Goal: Task Accomplishment & Management: Manage account settings

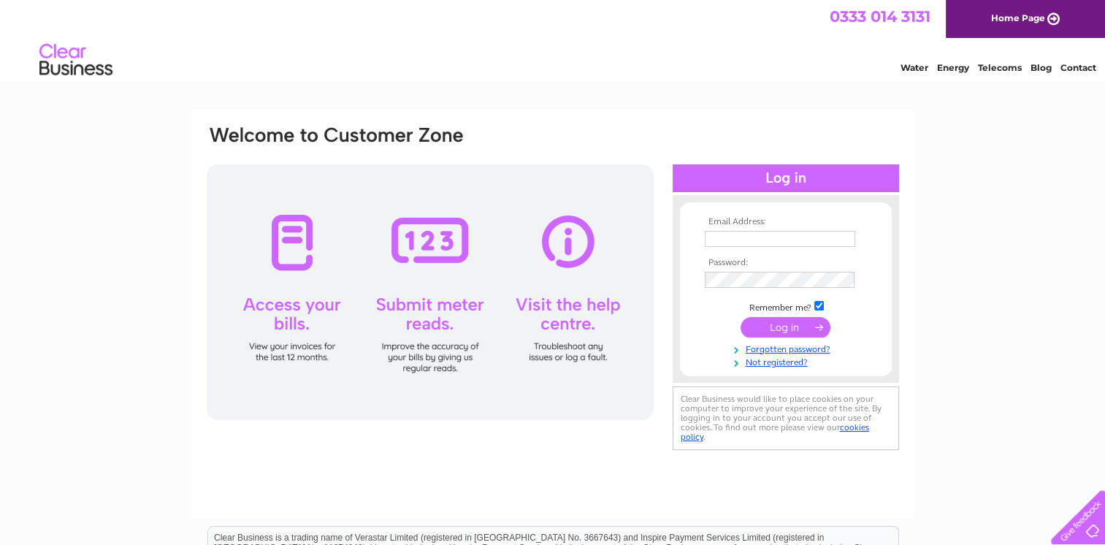
type input "goodlandnorman@gmail.com"
click at [781, 329] on input "submit" at bounding box center [785, 327] width 90 height 20
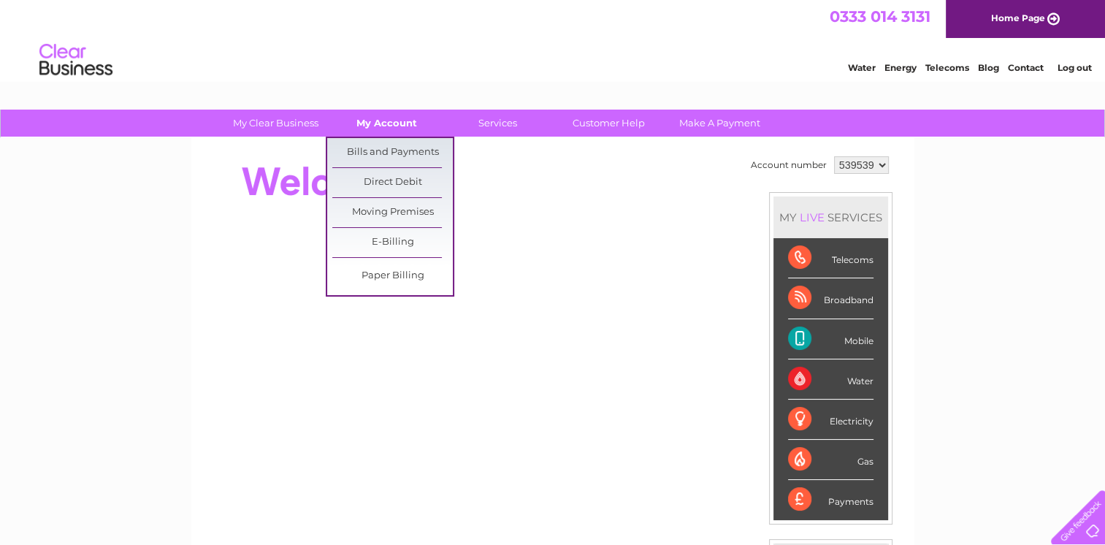
click at [381, 123] on link "My Account" at bounding box center [386, 123] width 120 height 27
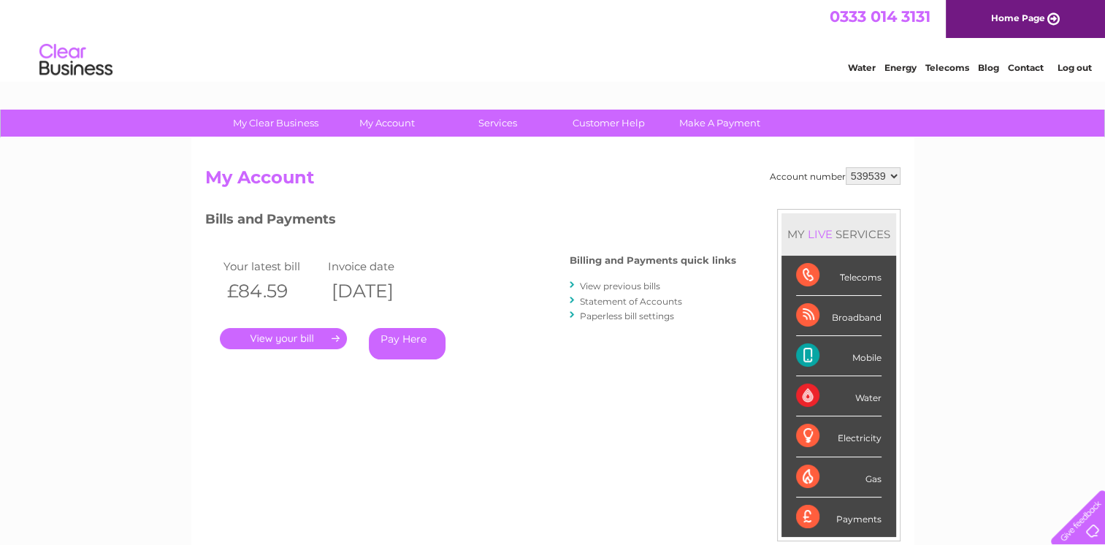
click at [304, 336] on link "." at bounding box center [283, 338] width 127 height 21
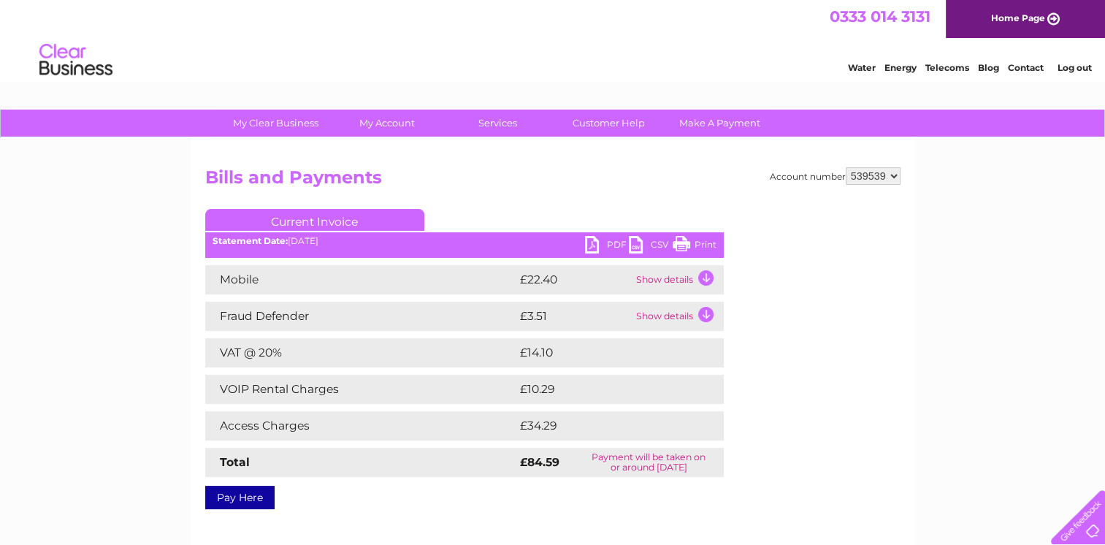
click at [707, 279] on td "Show details" at bounding box center [677, 279] width 91 height 29
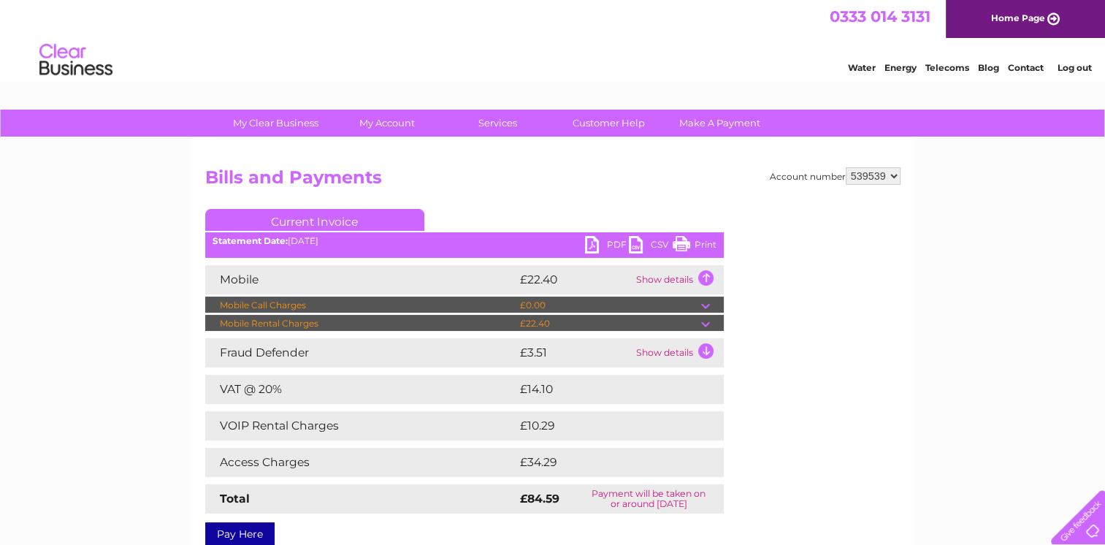
click at [710, 350] on td "Show details" at bounding box center [677, 352] width 91 height 29
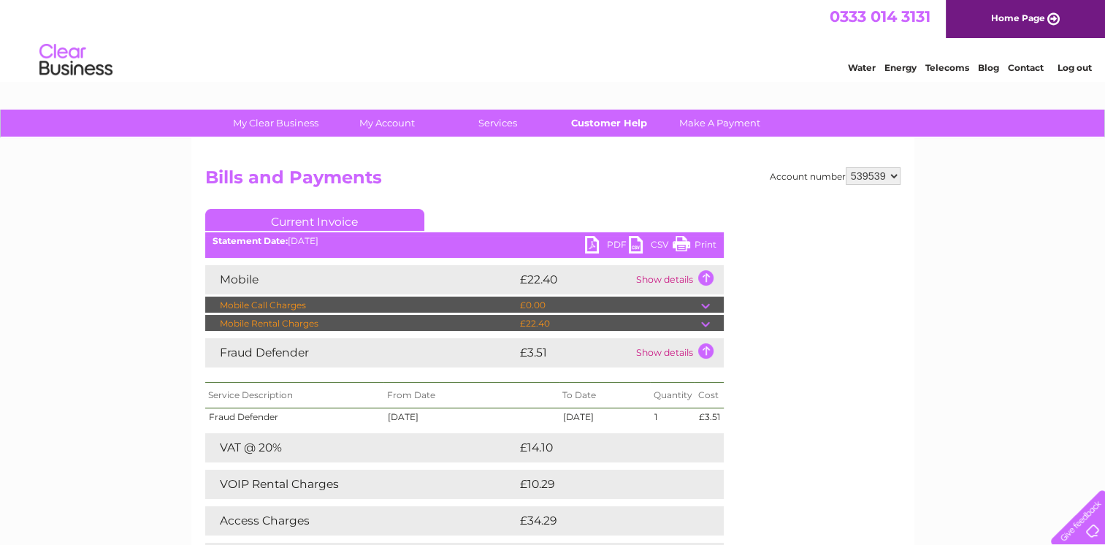
click at [605, 124] on link "Customer Help" at bounding box center [608, 123] width 120 height 27
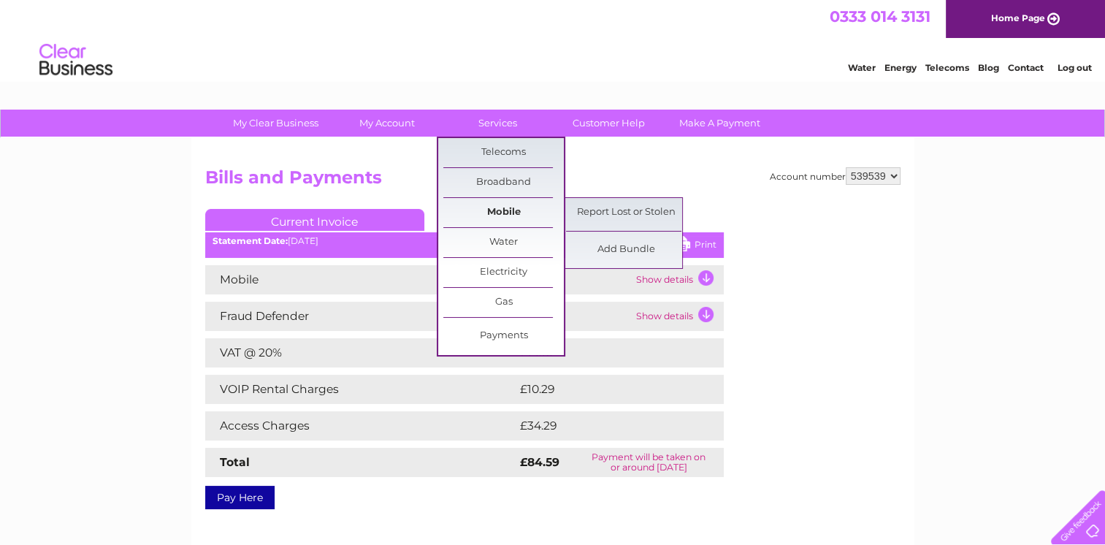
click at [501, 210] on link "Mobile" at bounding box center [503, 212] width 120 height 29
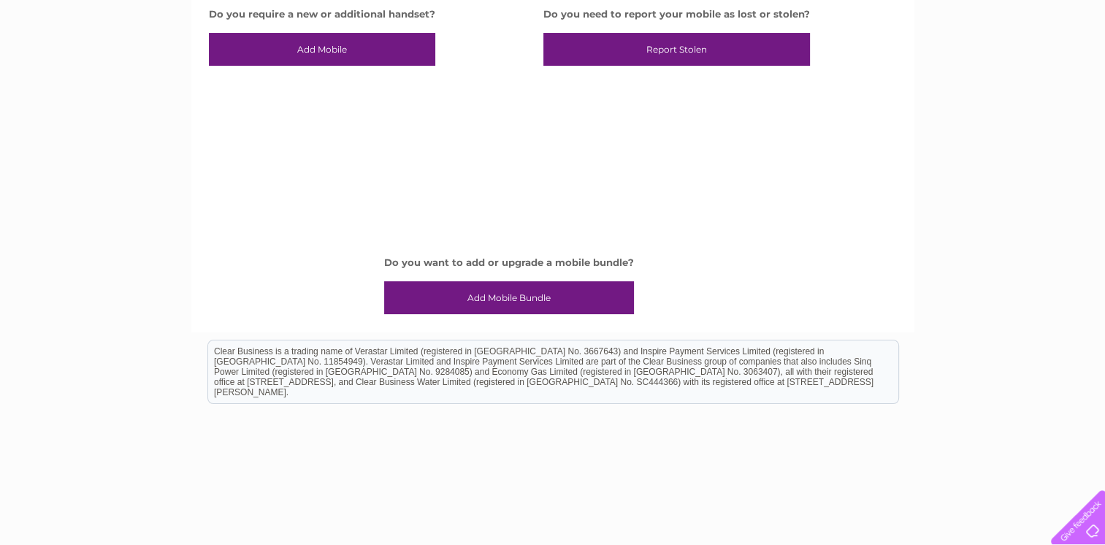
scroll to position [219, 0]
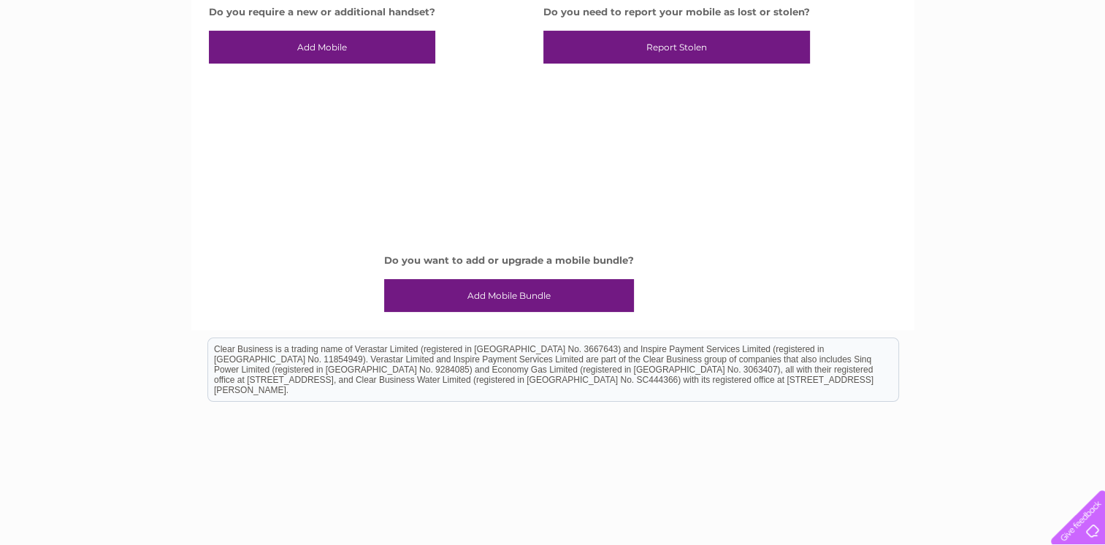
click at [491, 292] on link "Add Mobile Bundle" at bounding box center [509, 296] width 250 height 34
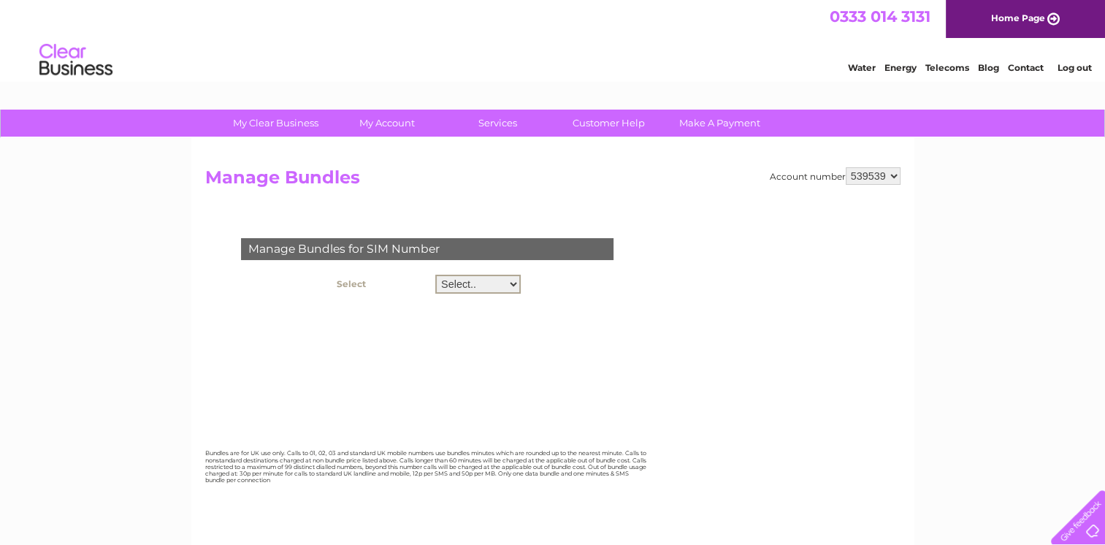
click at [513, 280] on select "Select.. 07813457862 07979254706" at bounding box center [477, 284] width 85 height 19
click at [435, 275] on select "Select.. 07813457862 07979254706" at bounding box center [477, 284] width 85 height 19
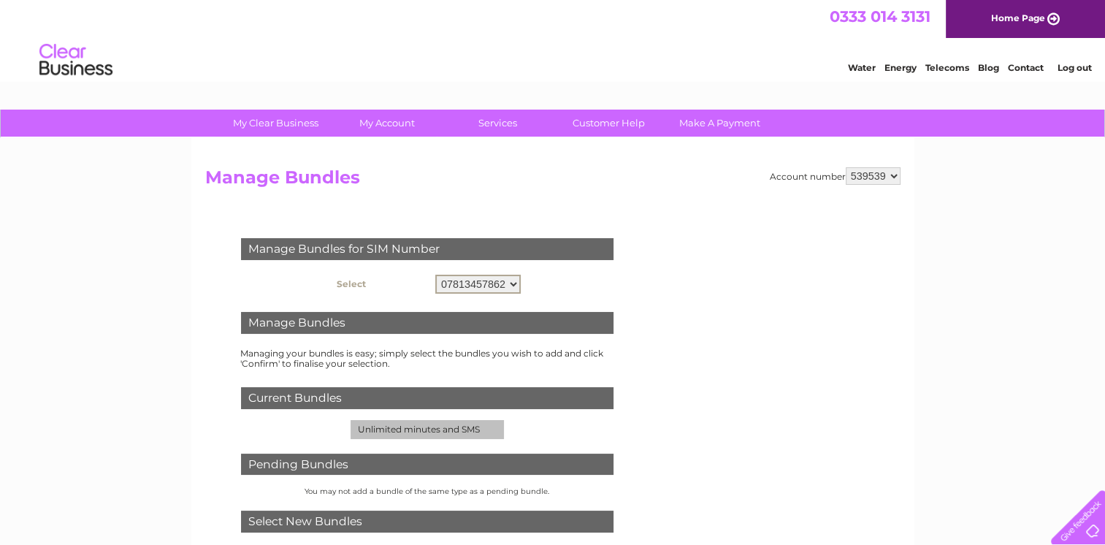
click at [514, 283] on select "Select.. 07813457862 07979254706" at bounding box center [477, 284] width 85 height 19
click at [435, 275] on select "Select.. 07813457862 07979254706" at bounding box center [477, 284] width 85 height 19
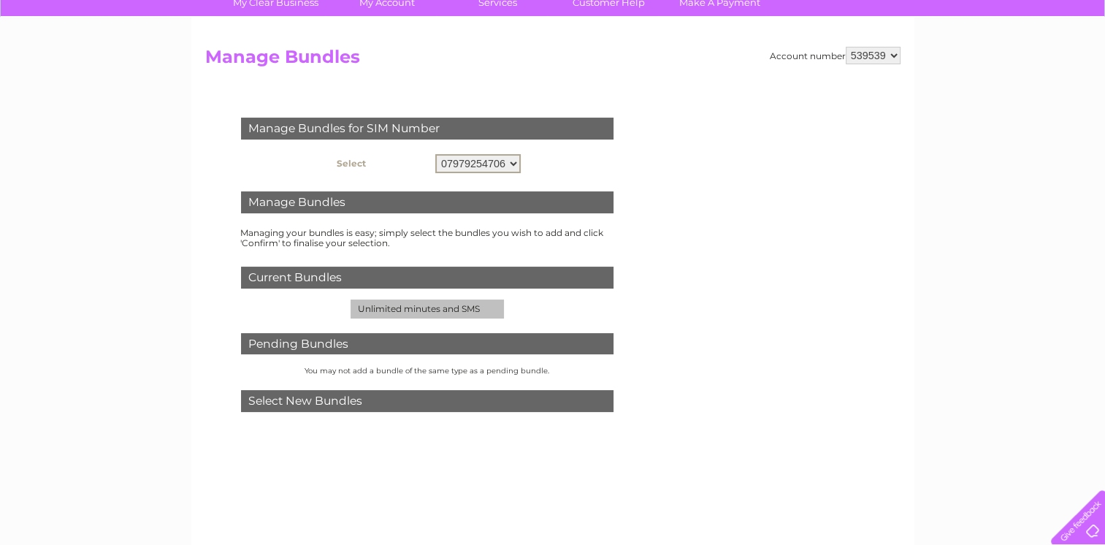
scroll to position [146, 0]
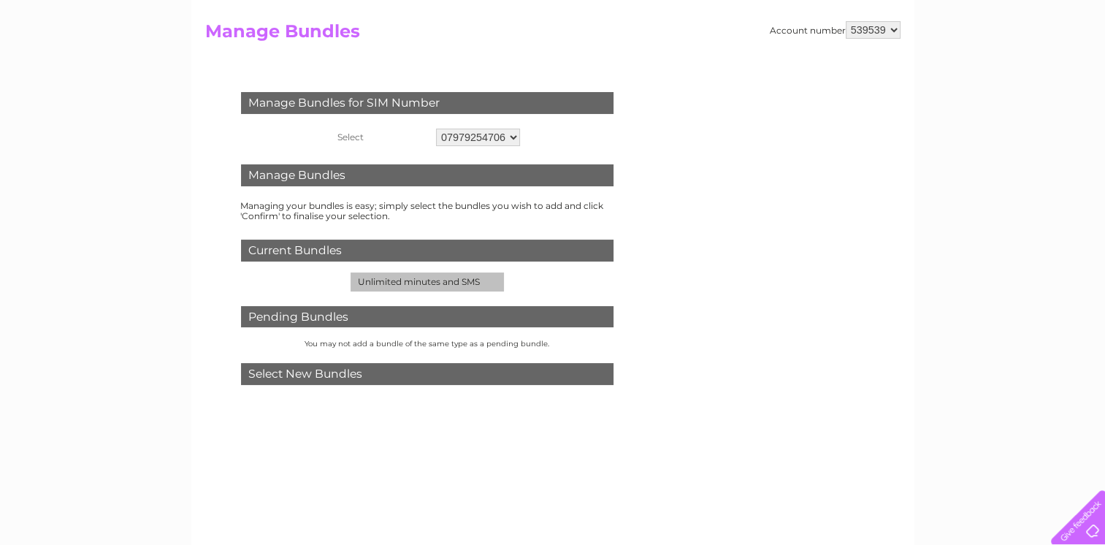
click at [367, 372] on div "Select New Bundles" at bounding box center [427, 374] width 372 height 22
click at [347, 375] on div "Select New Bundles" at bounding box center [427, 374] width 372 height 22
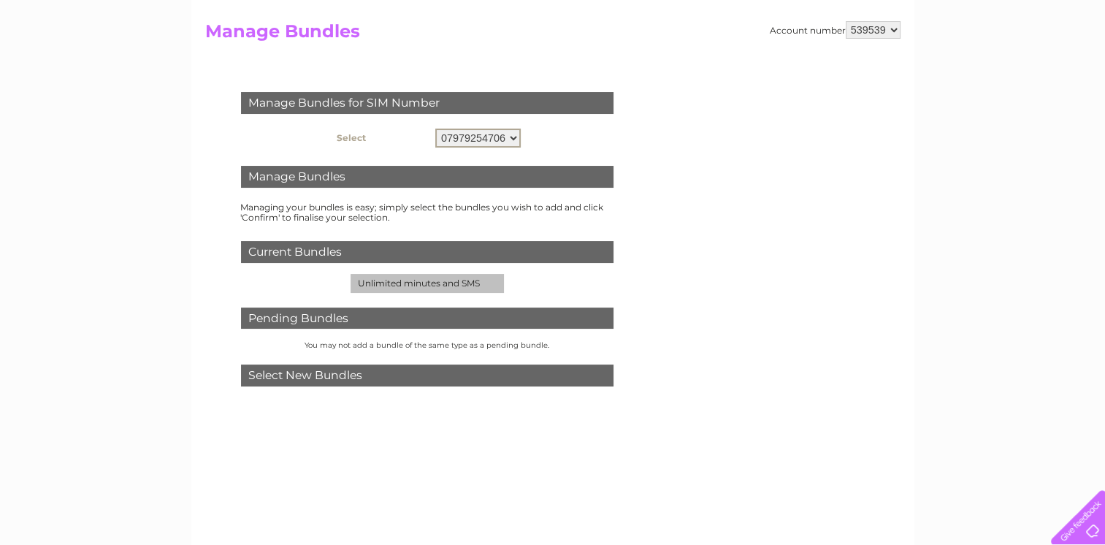
click at [511, 137] on select "Select.. 07813457862 07979254706" at bounding box center [477, 138] width 85 height 19
select select "124665"
click at [435, 129] on select "Select.. 07813457862 07979254706" at bounding box center [477, 138] width 85 height 19
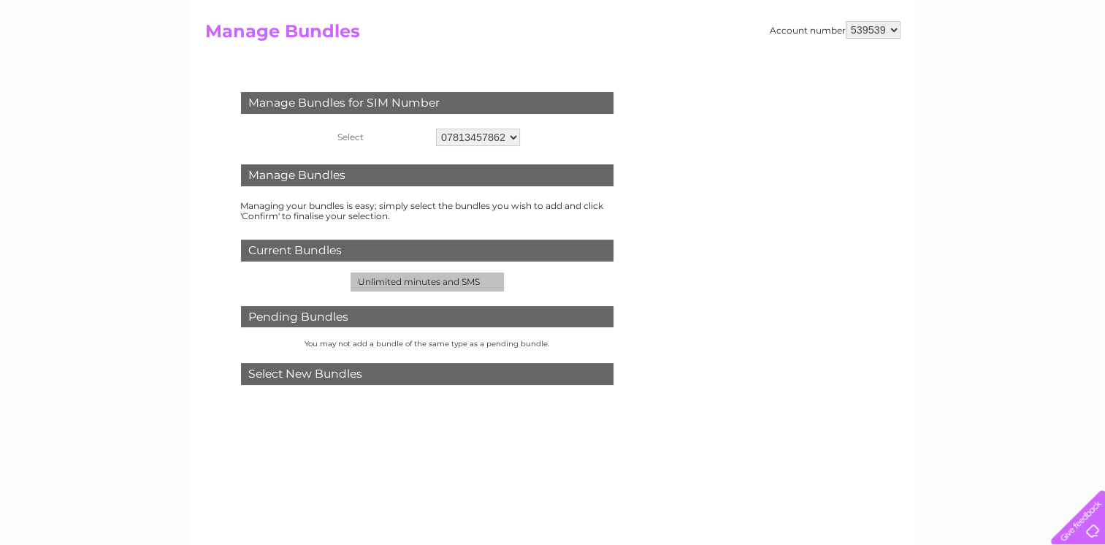
click at [378, 137] on th "Select" at bounding box center [381, 137] width 102 height 25
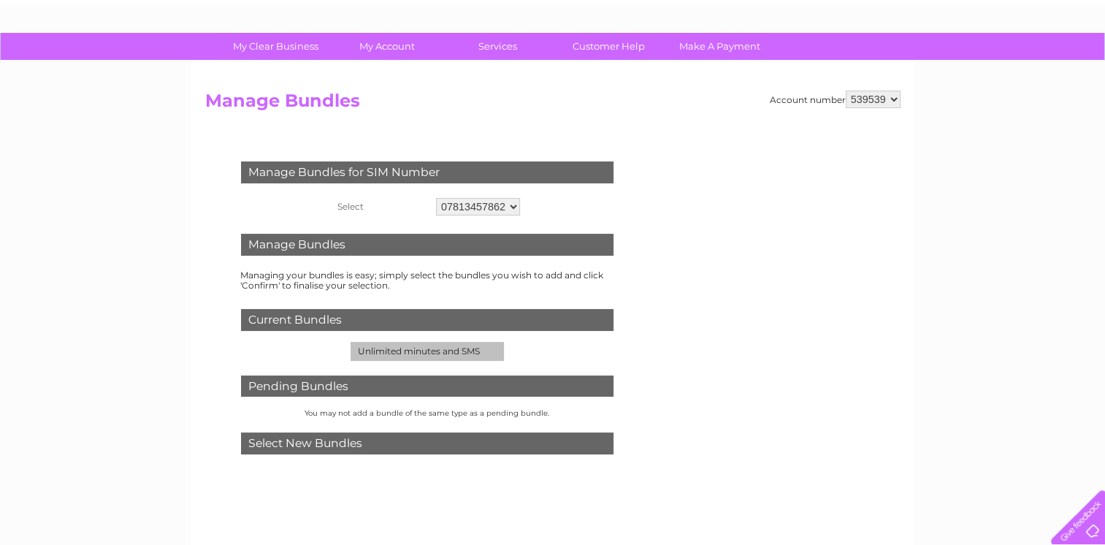
scroll to position [0, 0]
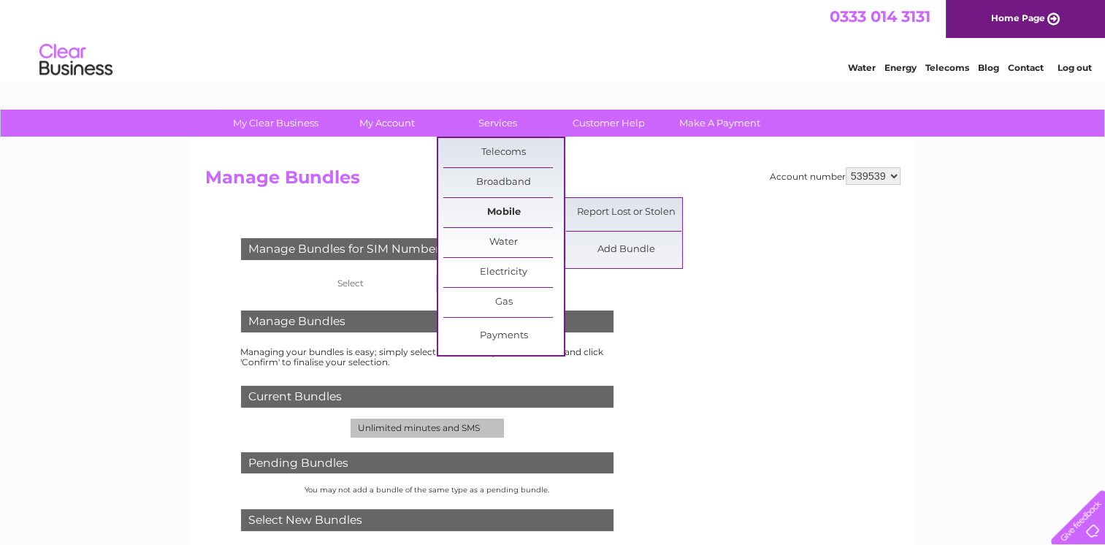
click at [491, 212] on link "Mobile" at bounding box center [503, 212] width 120 height 29
